Goal: Navigation & Orientation: Find specific page/section

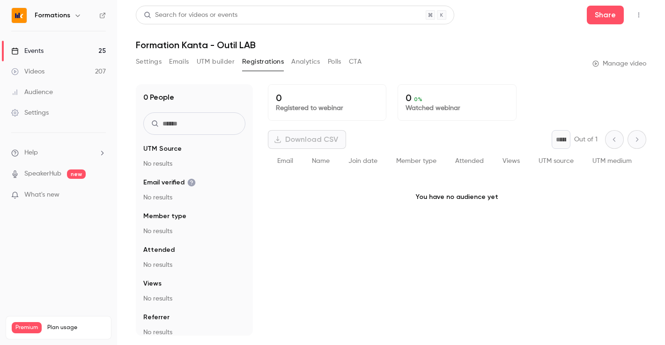
click at [38, 51] on div "Events" at bounding box center [27, 50] width 32 height 9
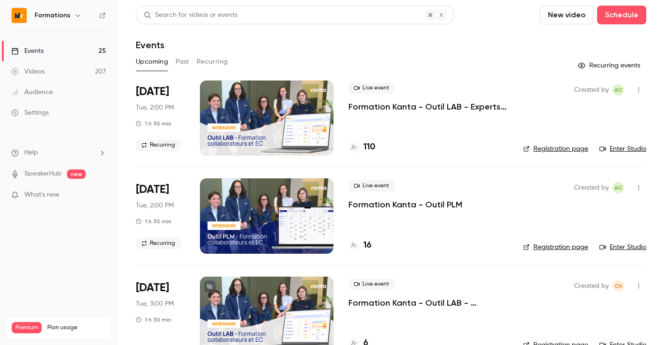
click at [155, 105] on span "Tue, 2:00 PM" at bounding box center [155, 107] width 38 height 9
click at [365, 141] on h4 "110" at bounding box center [369, 147] width 12 height 13
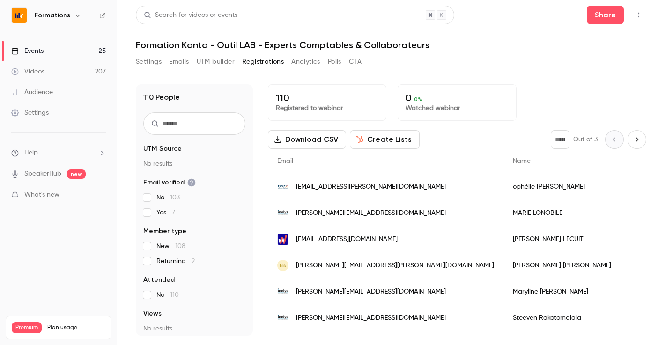
click at [262, 64] on button "Registrations" at bounding box center [263, 61] width 42 height 15
click at [639, 14] on icon "button" at bounding box center [638, 15] width 7 height 7
click at [493, 65] on div at bounding box center [332, 172] width 665 height 345
click at [340, 59] on button "Polls" at bounding box center [335, 61] width 14 height 15
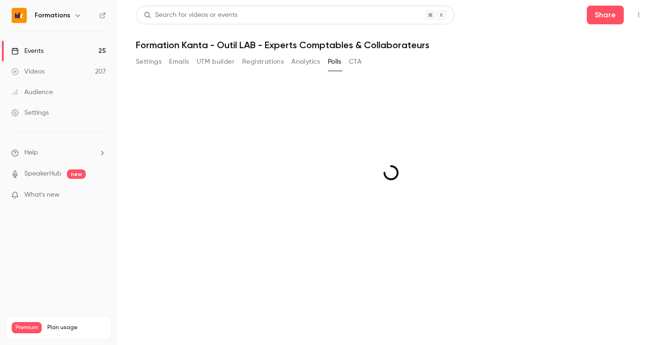
click at [304, 65] on button "Analytics" at bounding box center [305, 61] width 29 height 15
click at [256, 65] on button "Registrations" at bounding box center [263, 61] width 42 height 15
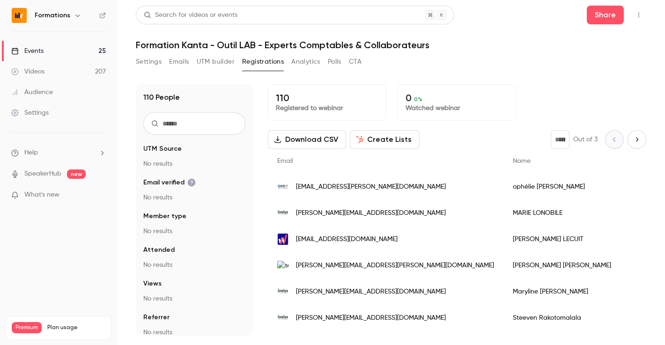
click at [138, 61] on button "Settings" at bounding box center [149, 61] width 26 height 15
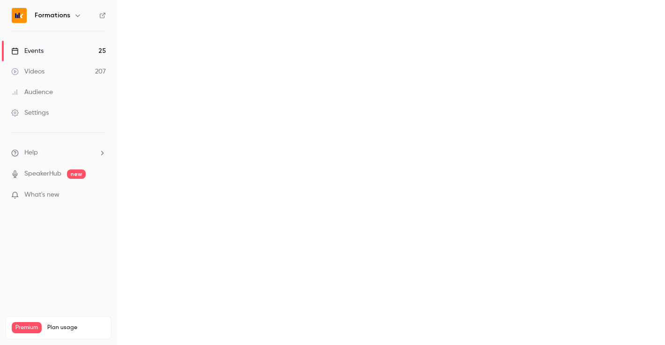
click at [93, 48] on link "Events 25" at bounding box center [58, 51] width 117 height 21
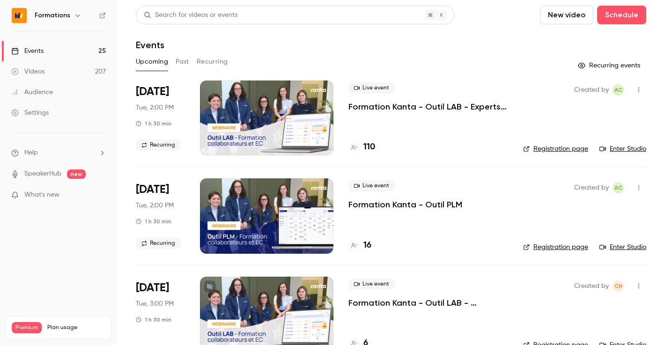
click at [558, 147] on link "Registration page" at bounding box center [555, 148] width 65 height 9
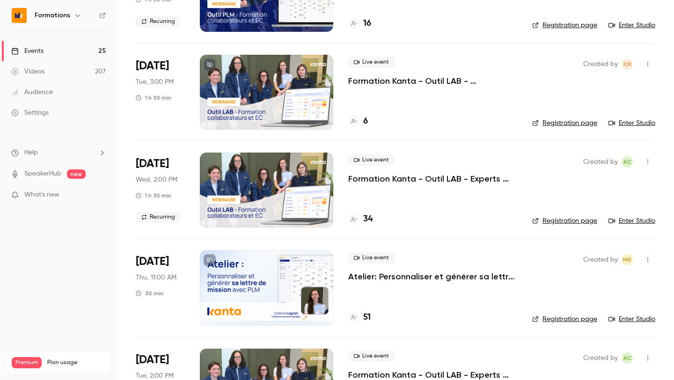
scroll to position [222, 0]
click at [568, 222] on link "Registration page" at bounding box center [564, 220] width 65 height 9
